Goal: Information Seeking & Learning: Learn about a topic

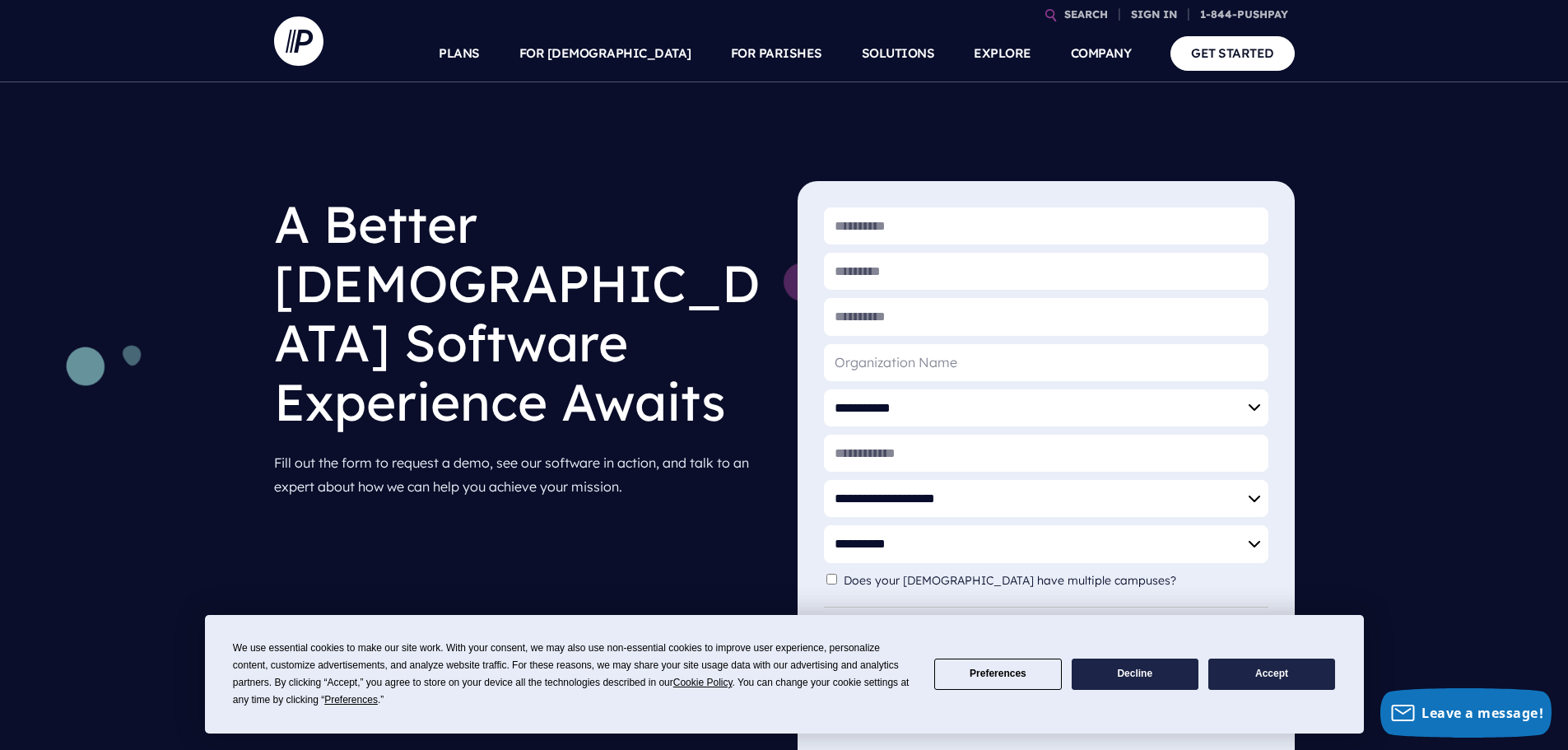
click at [1255, 673] on button "Accept" at bounding box center [1271, 675] width 126 height 32
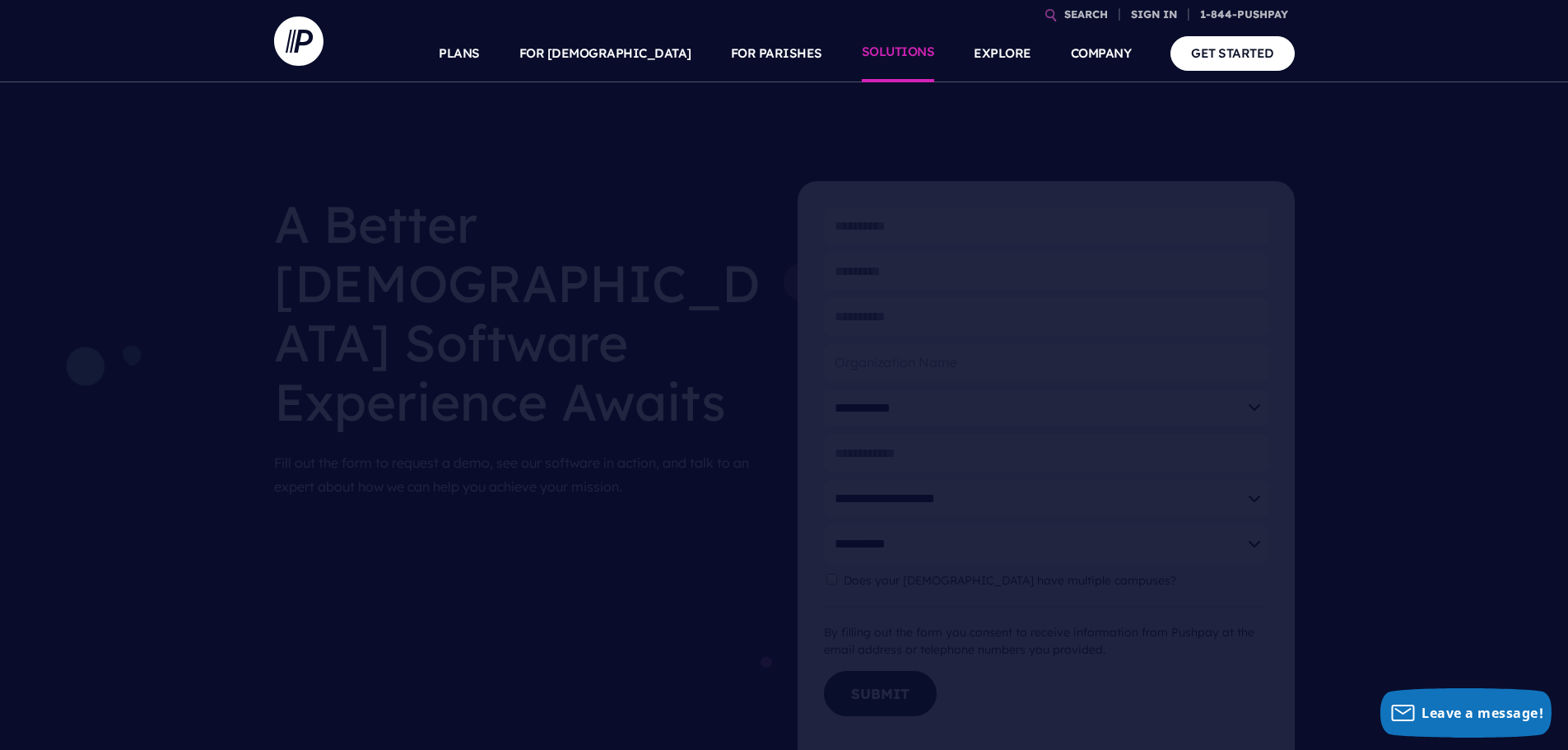
click at [908, 53] on link "SOLUTIONS" at bounding box center [898, 53] width 73 height 58
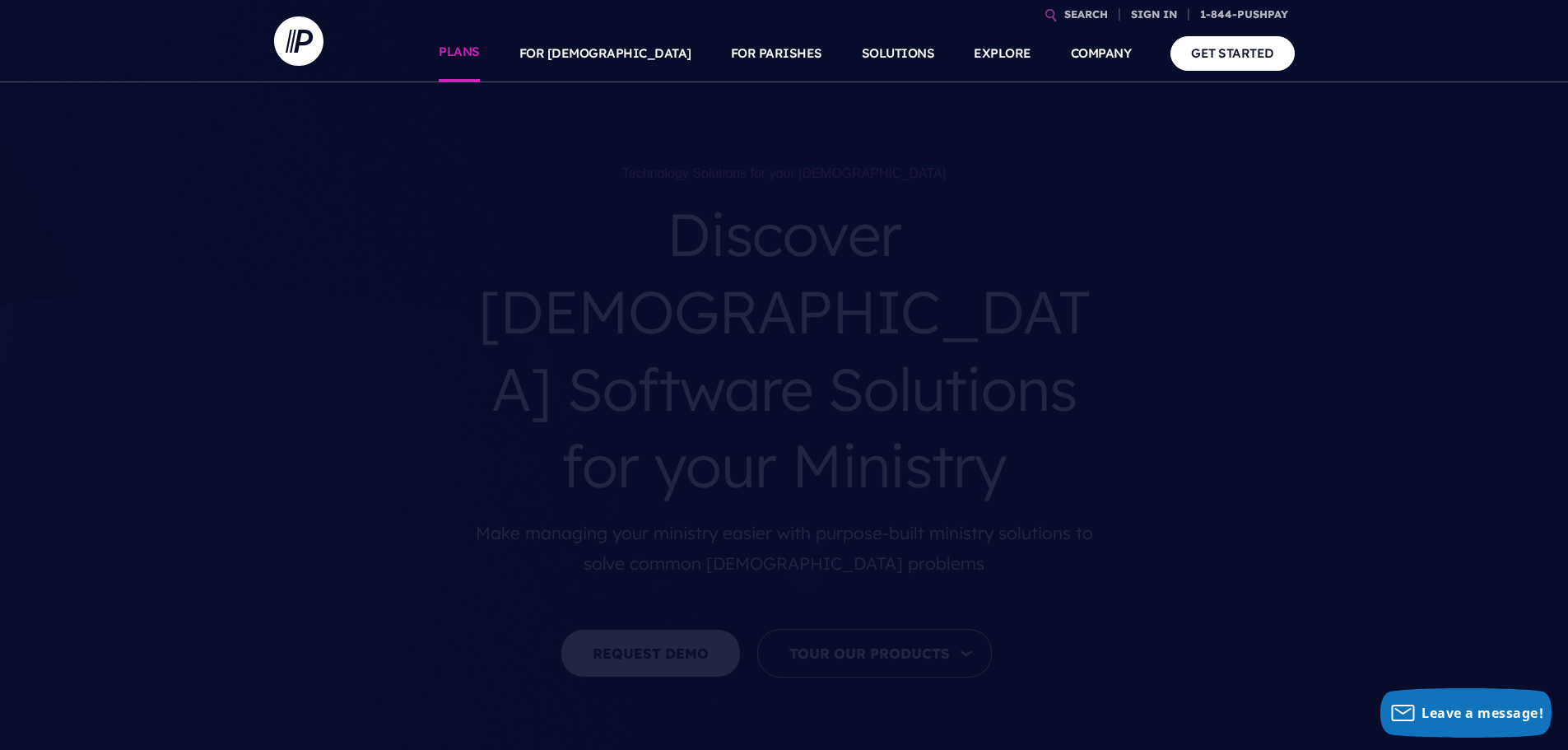
click at [480, 53] on link "PLANS" at bounding box center [459, 53] width 41 height 58
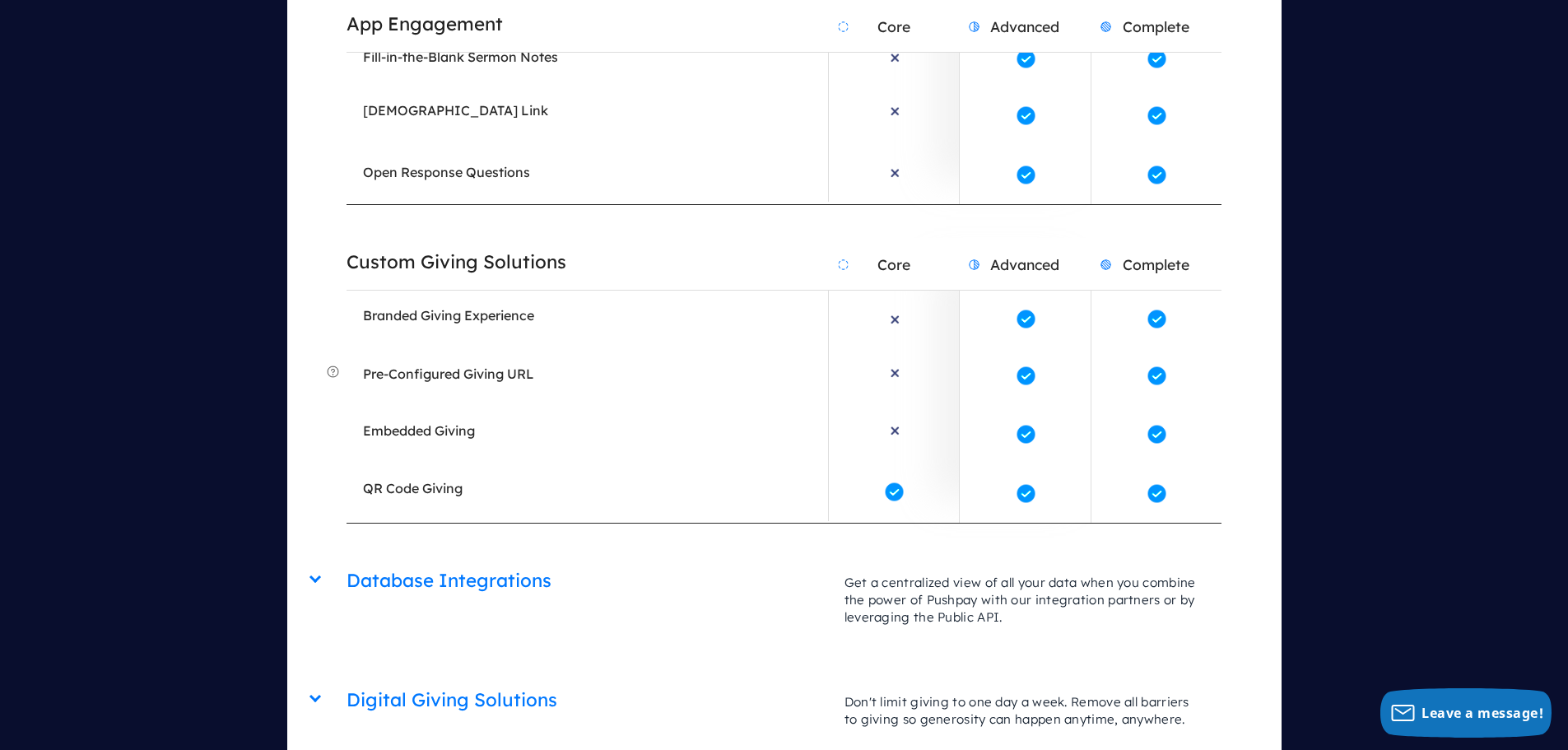
scroll to position [3624, 0]
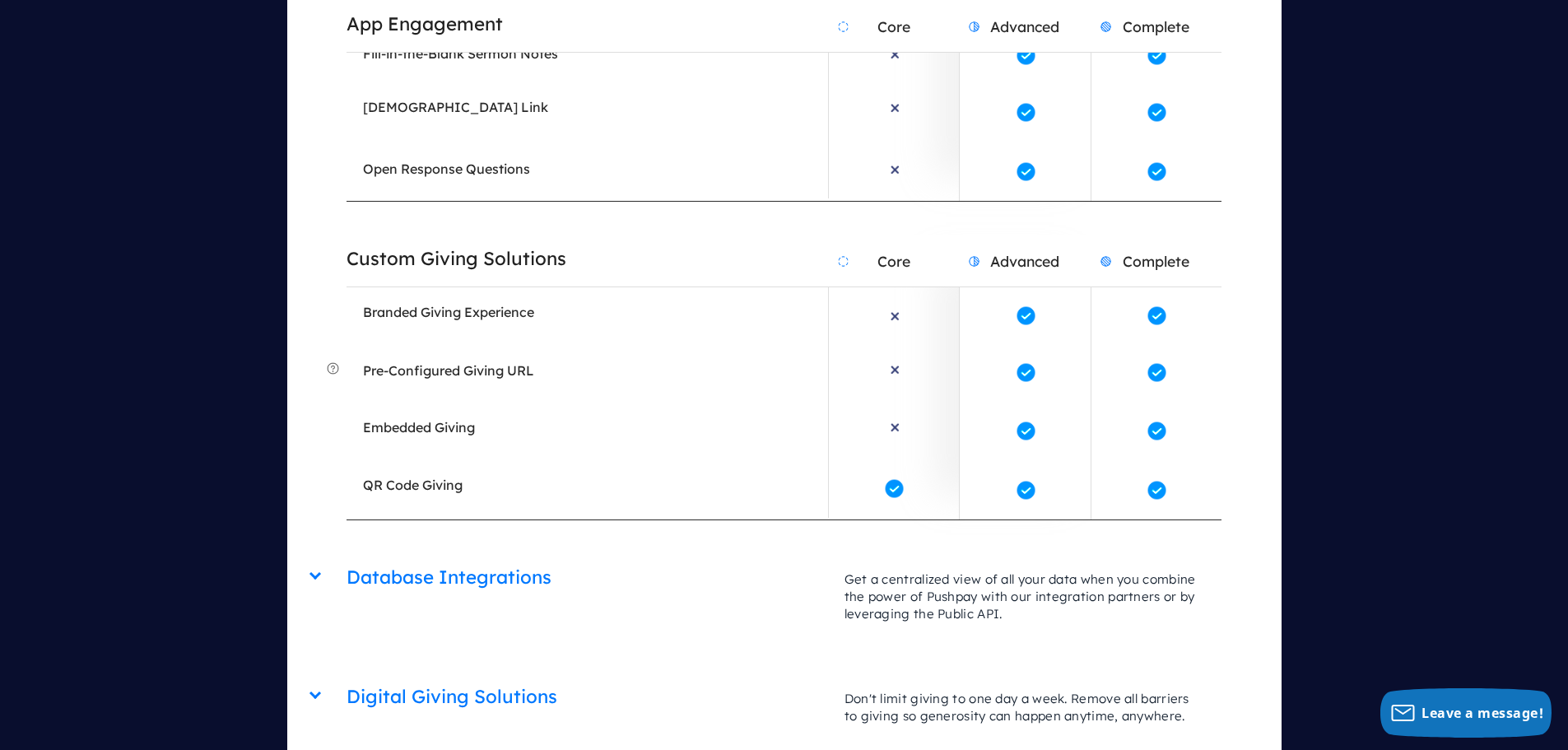
click at [346, 553] on div "Database Integrations Core Advanced Complete Get a centralized view of all your…" at bounding box center [784, 553] width 875 height 0
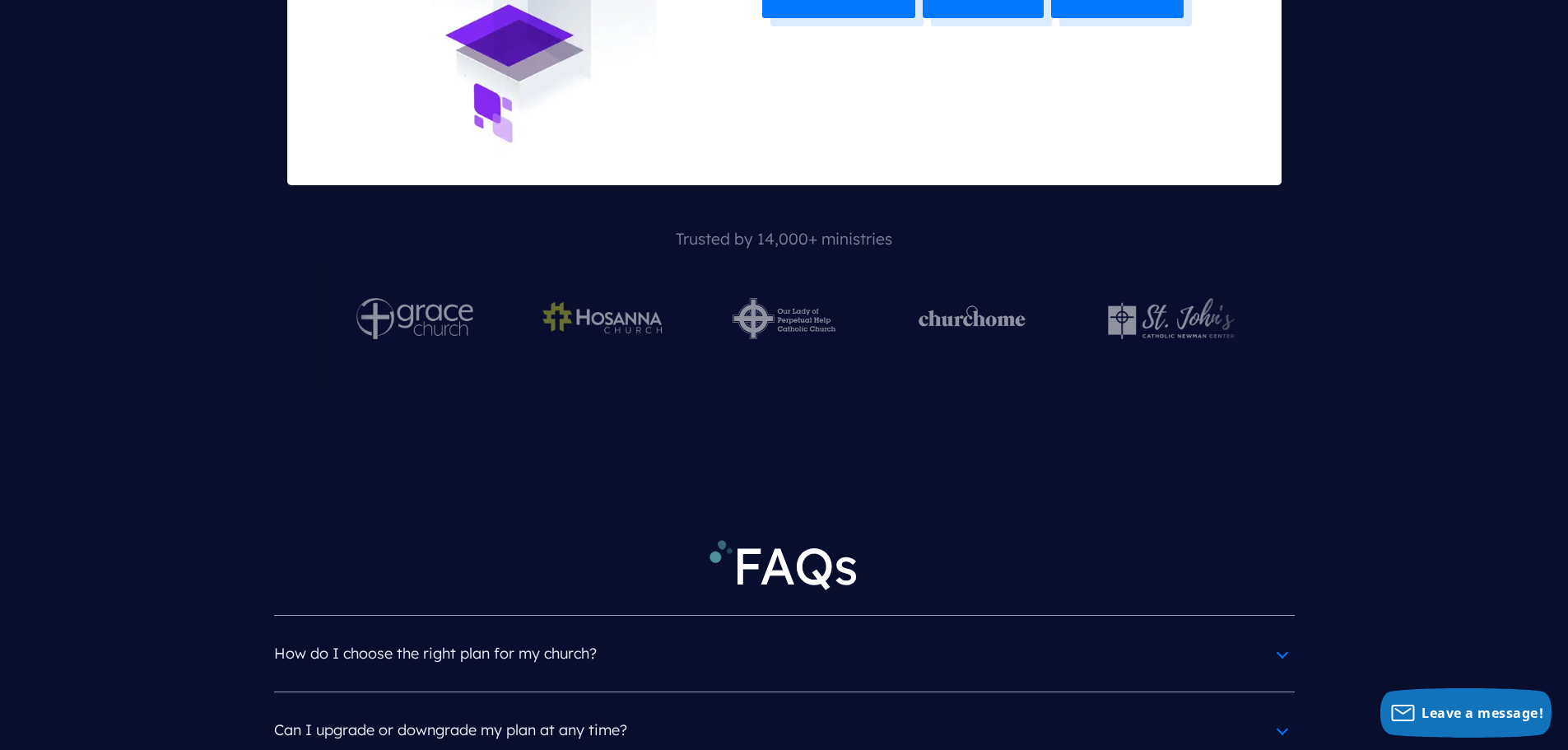
scroll to position [6835, 0]
